Goal: Task Accomplishment & Management: Complete application form

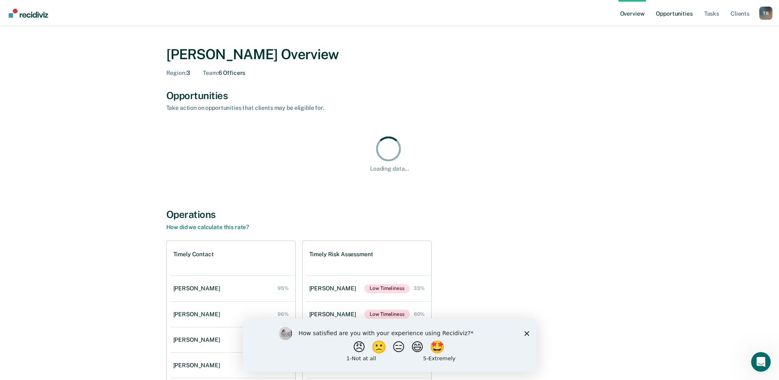
click at [679, 12] on link "Opportunities" at bounding box center [674, 13] width 40 height 26
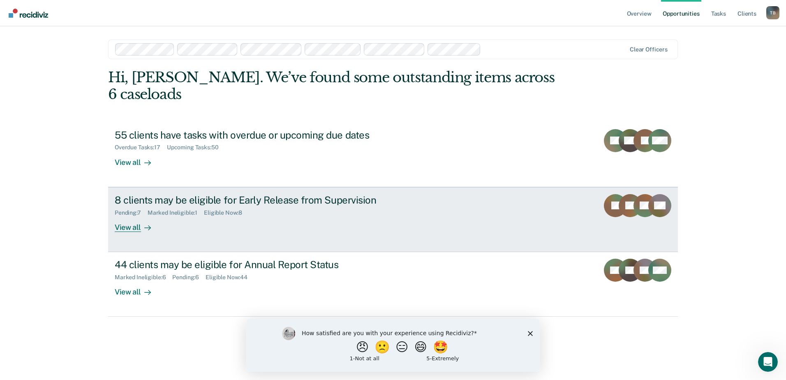
click at [161, 194] on div "8 clients may be eligible for Early Release from Supervision" at bounding box center [259, 200] width 288 height 12
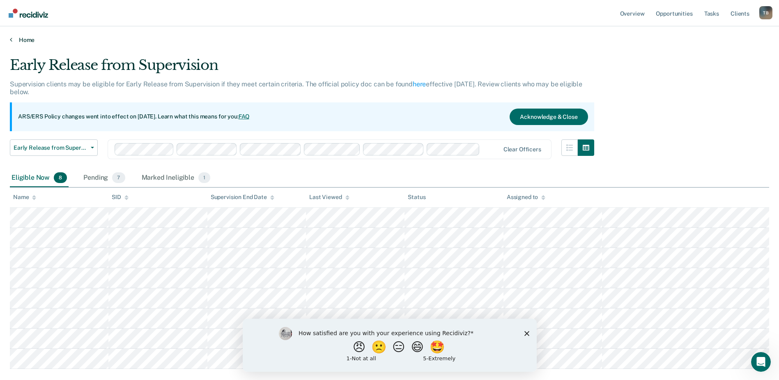
click at [25, 39] on link "Home" at bounding box center [390, 39] width 760 height 7
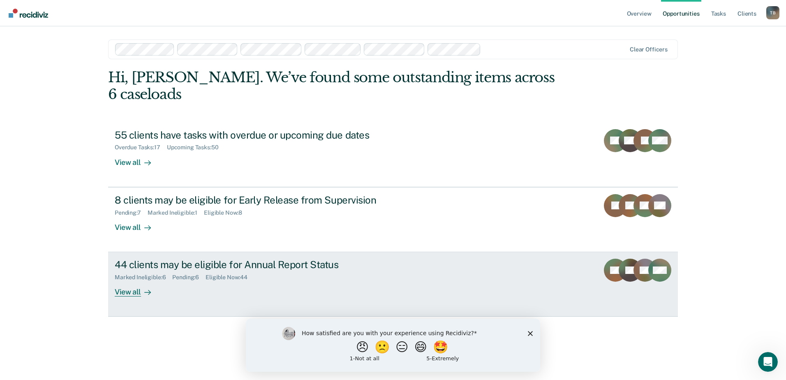
click at [205, 258] on div "44 clients may be eligible for Annual Report Status" at bounding box center [259, 264] width 288 height 12
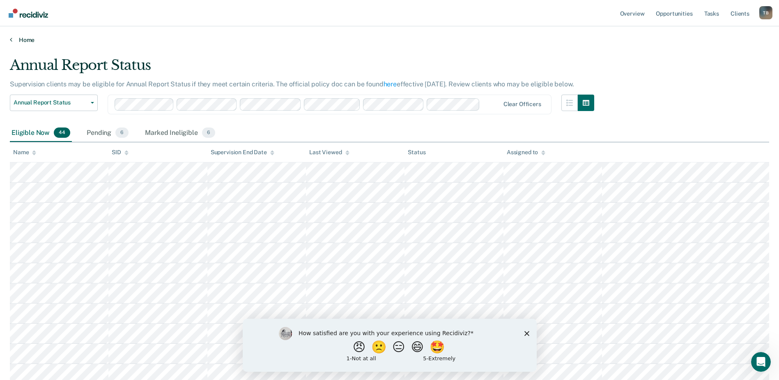
click at [16, 39] on link "Home" at bounding box center [390, 39] width 760 height 7
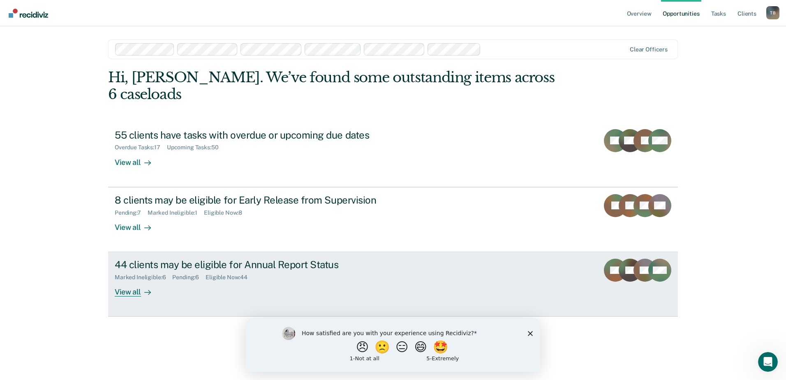
click at [253, 258] on div "44 clients may be eligible for Annual Report Status" at bounding box center [259, 264] width 288 height 12
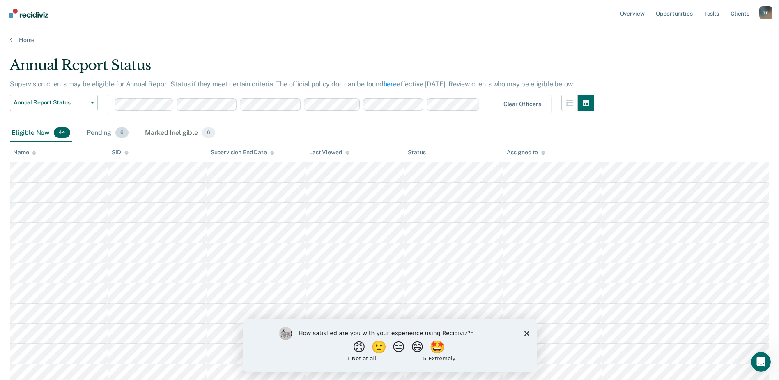
click at [98, 130] on div "Pending 6" at bounding box center [107, 133] width 45 height 18
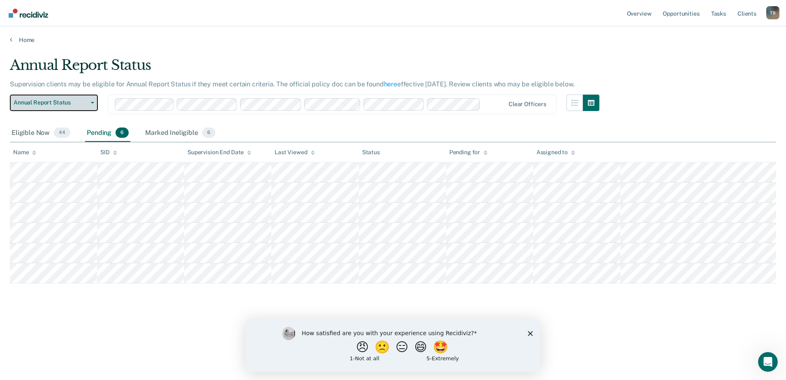
click at [39, 99] on span "Annual Report Status" at bounding box center [51, 102] width 74 height 7
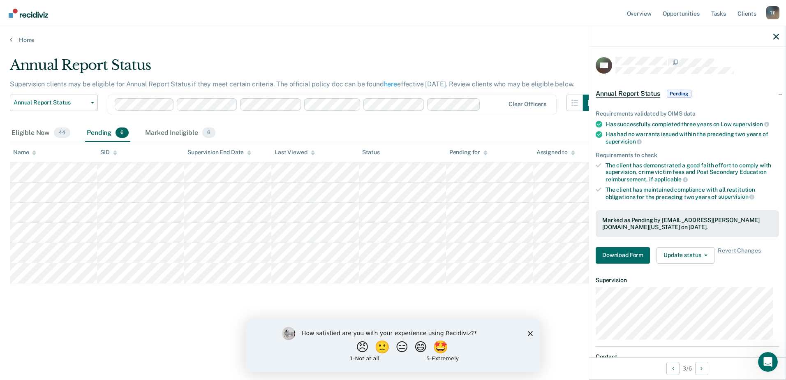
click at [501, 51] on main "Annual Report Status Supervision clients may be eligible for Annual Report Stat…" at bounding box center [393, 211] width 786 height 334
click at [25, 41] on link "Home" at bounding box center [393, 39] width 766 height 7
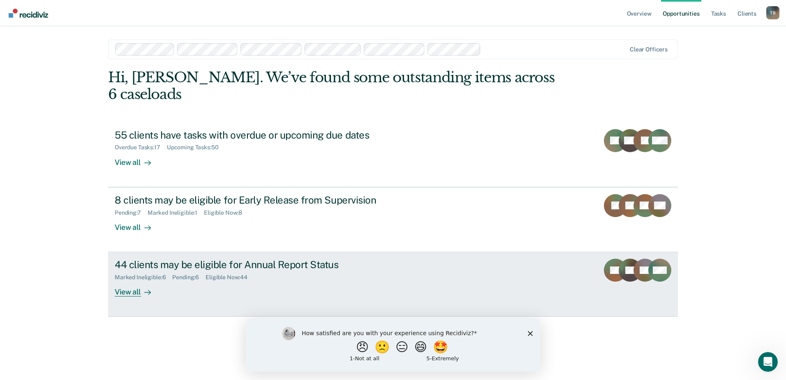
click at [164, 270] on div "Marked Ineligible : 6 Pending : 6 Eligible Now : 44" at bounding box center [259, 275] width 288 height 10
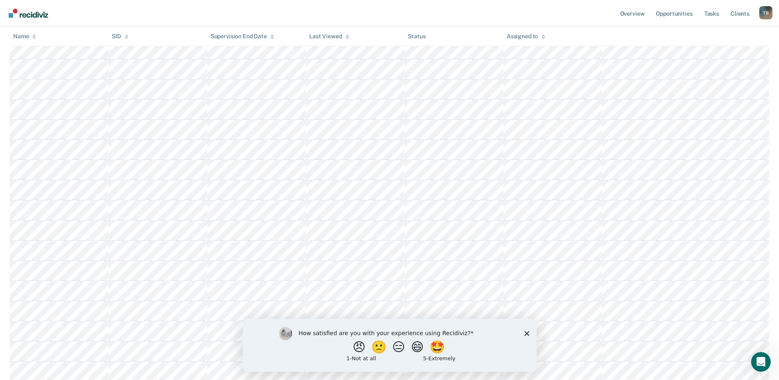
scroll to position [164, 0]
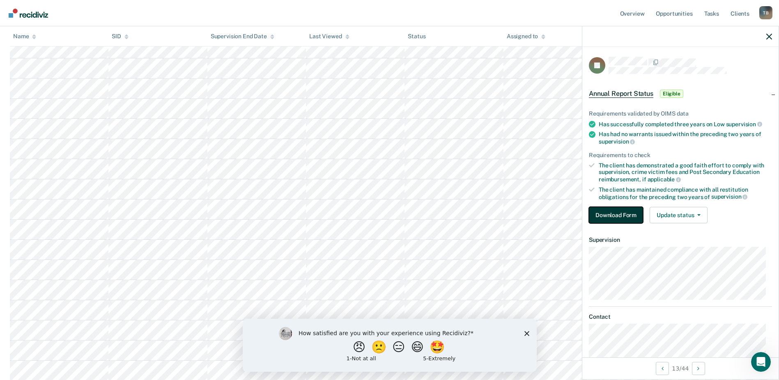
click at [625, 210] on button "Download Form" at bounding box center [616, 215] width 54 height 16
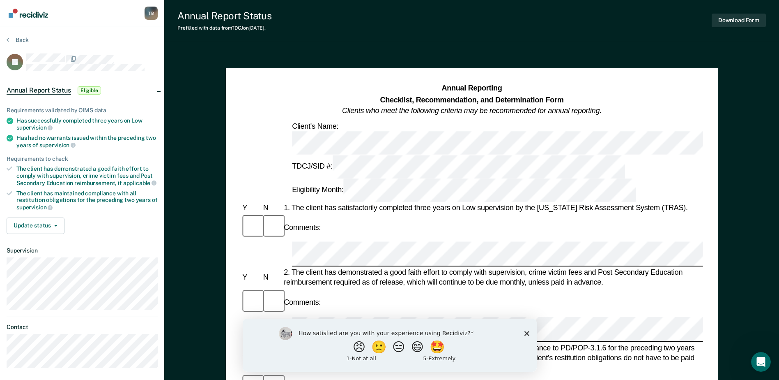
scroll to position [0, 2]
drag, startPoint x: 423, startPoint y: 170, endPoint x: 488, endPoint y: 170, distance: 65.3
click at [548, 213] on div "Comments:" at bounding box center [468, 227] width 462 height 28
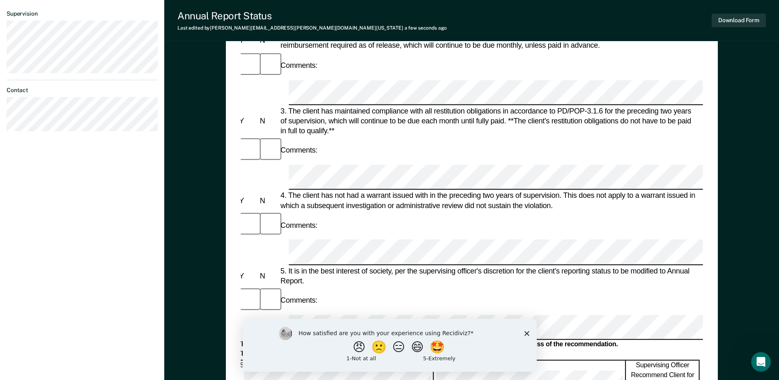
scroll to position [329, 0]
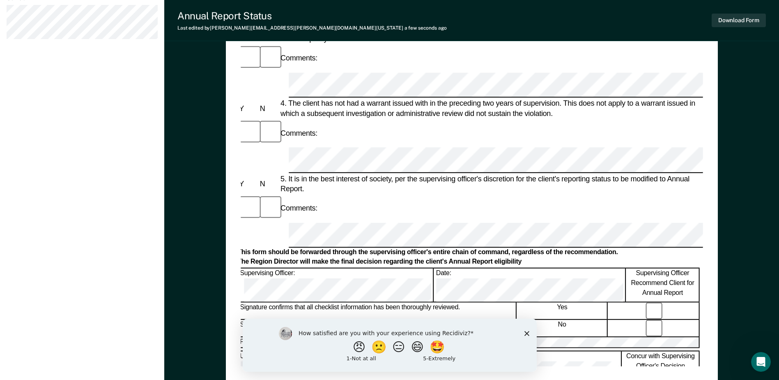
click at [652, 301] on div "Signature confirms that all checklist information has been thoroughly reviewed.…" at bounding box center [468, 310] width 462 height 18
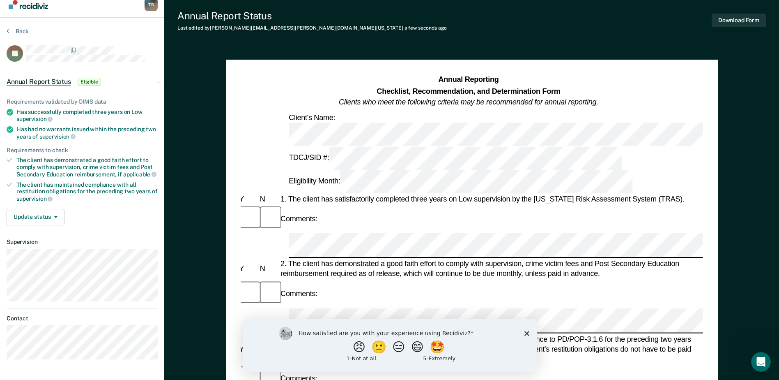
scroll to position [0, 0]
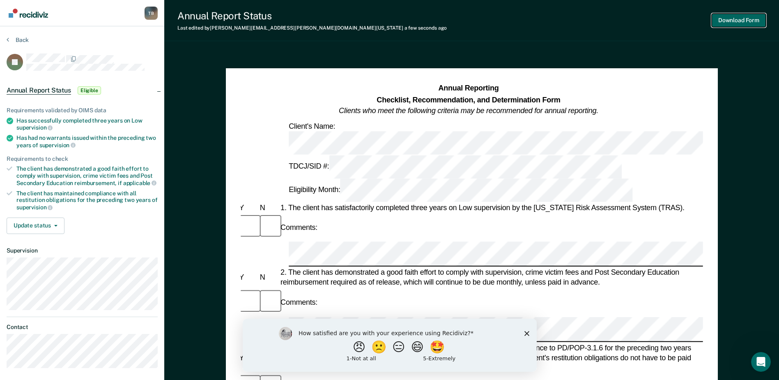
click at [740, 18] on button "Download Form" at bounding box center [739, 21] width 54 height 14
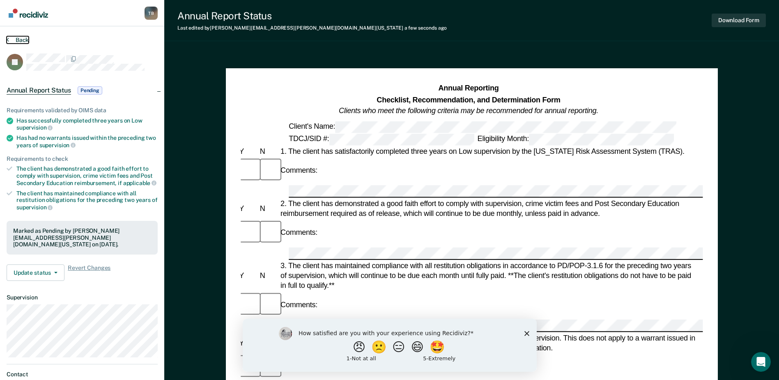
click at [16, 39] on button "Back" at bounding box center [18, 39] width 22 height 7
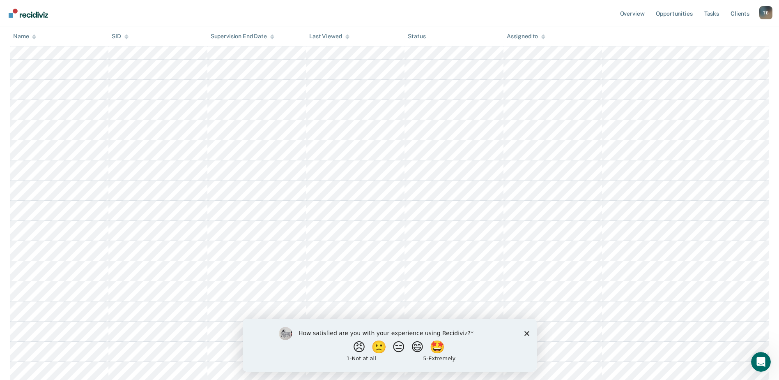
scroll to position [164, 0]
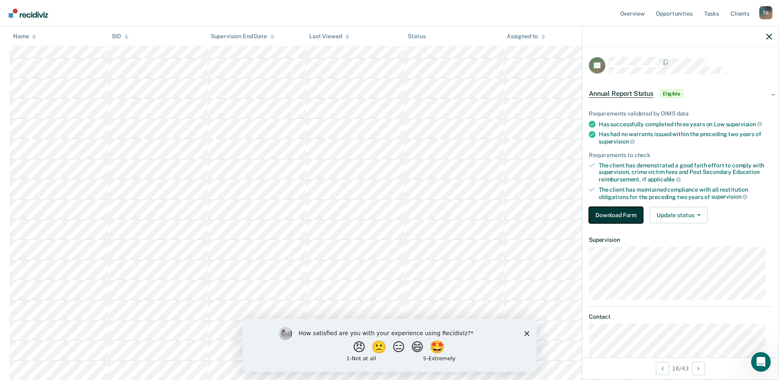
click at [606, 212] on button "Download Form" at bounding box center [616, 215] width 54 height 16
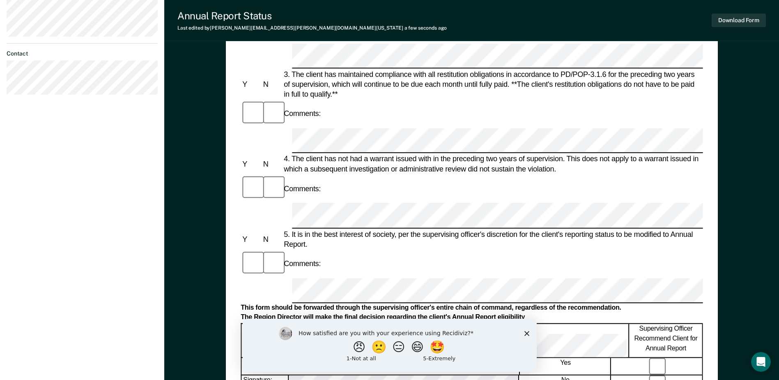
scroll to position [288, 0]
